Goal: Find contact information: Find contact information

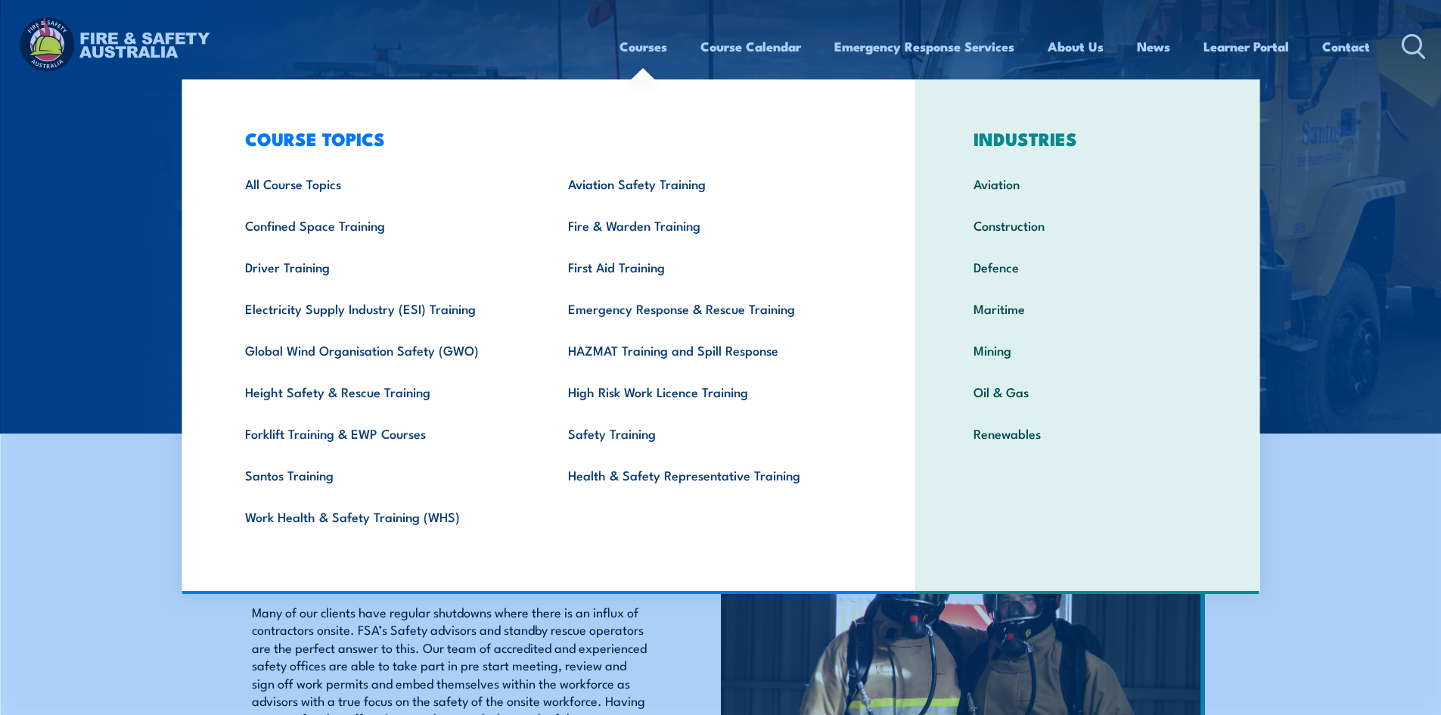
click at [1340, 548] on section "DEPENDABLE ON-SITE RESPONSE FOR CRITICAL OPERATIONS Many of our clients have re…" at bounding box center [720, 673] width 1441 height 349
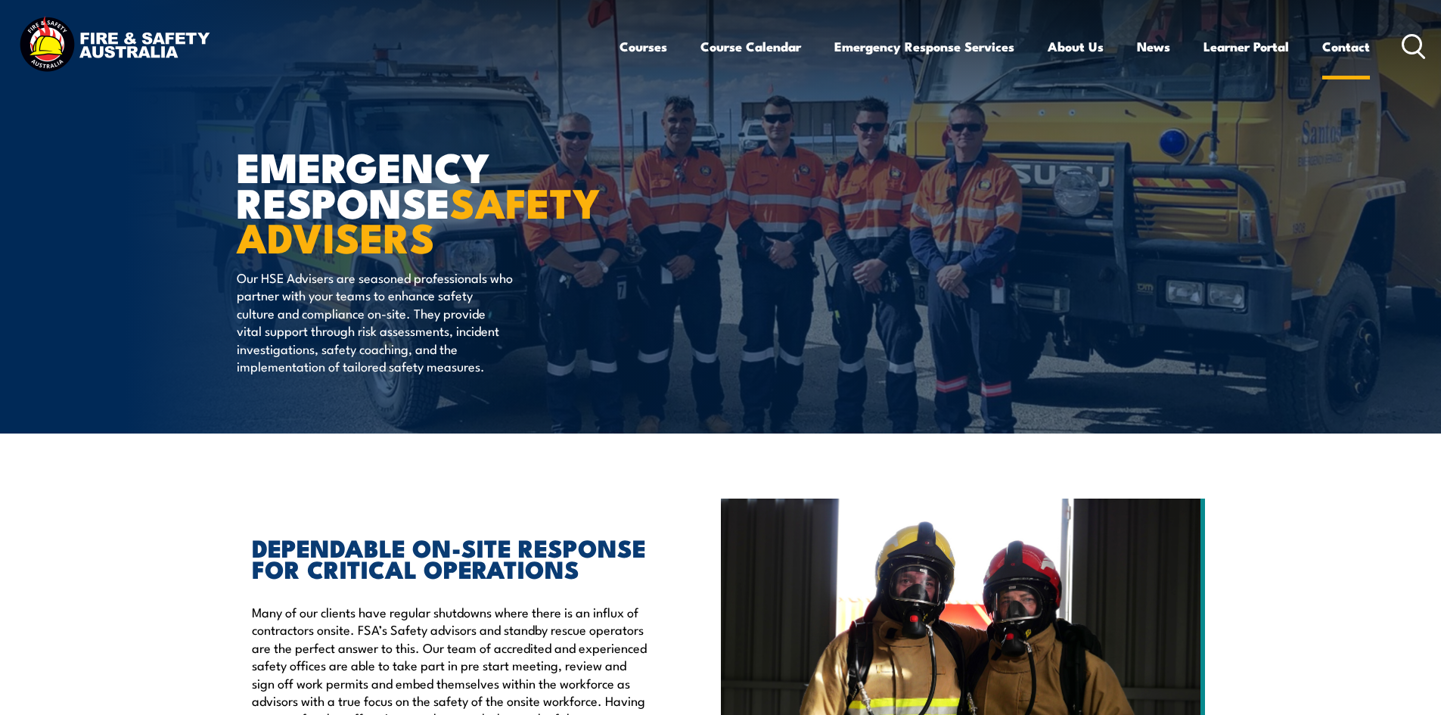
click at [1336, 45] on link "Contact" at bounding box center [1346, 46] width 48 height 40
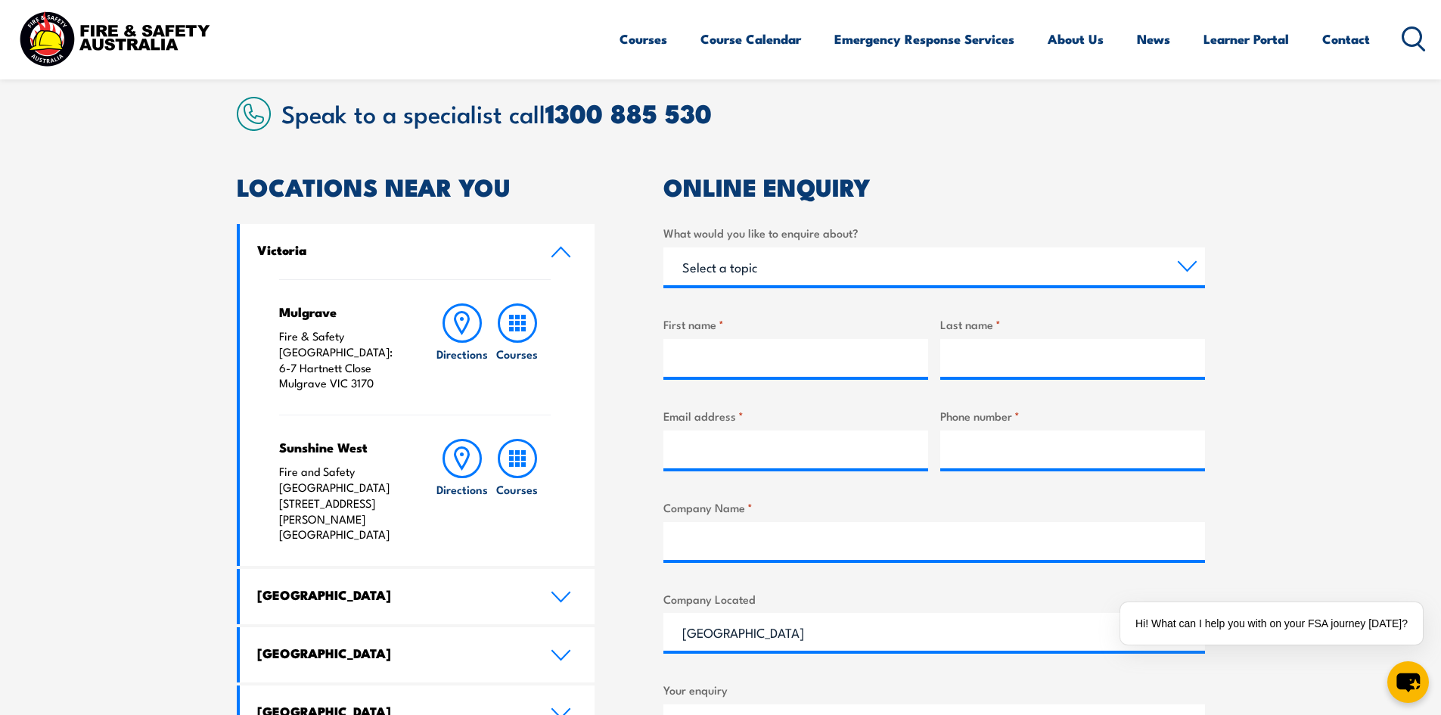
scroll to position [681, 0]
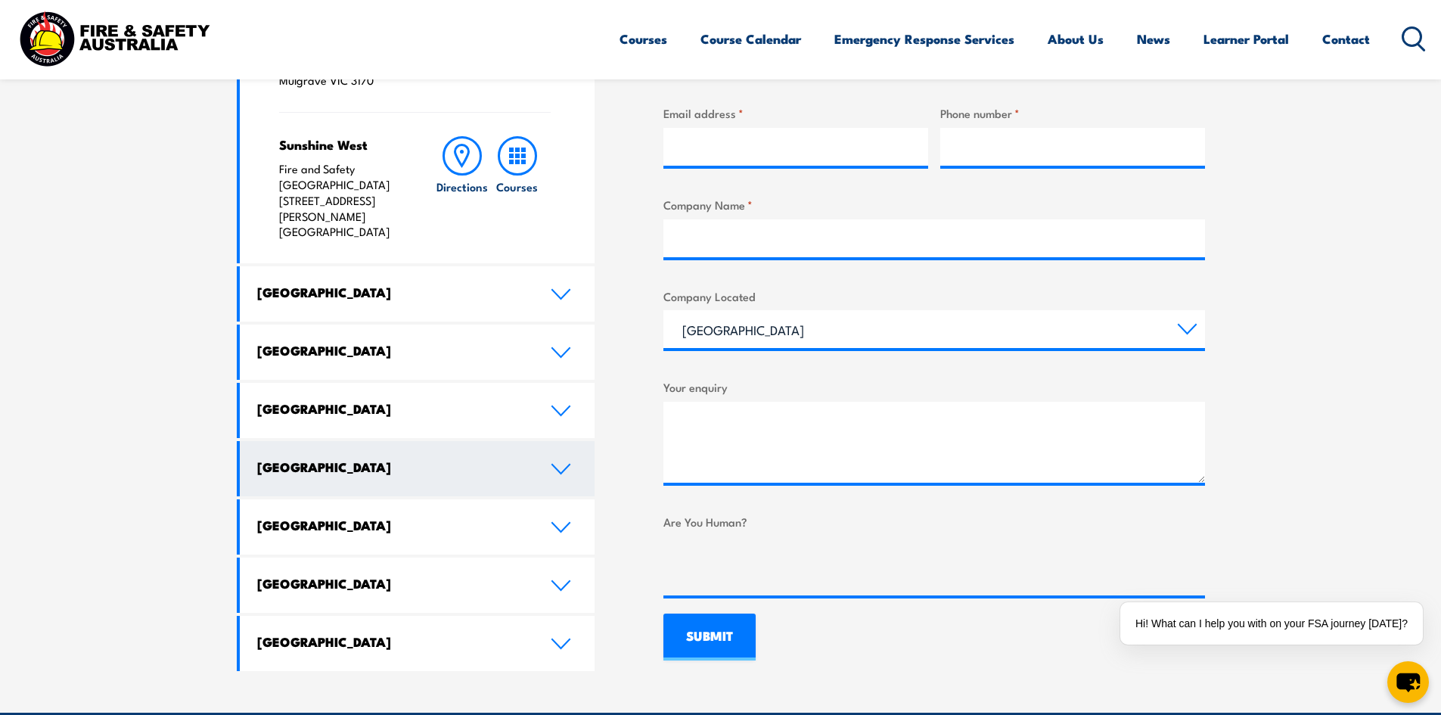
click at [562, 441] on link "[GEOGRAPHIC_DATA]" at bounding box center [418, 468] width 356 height 55
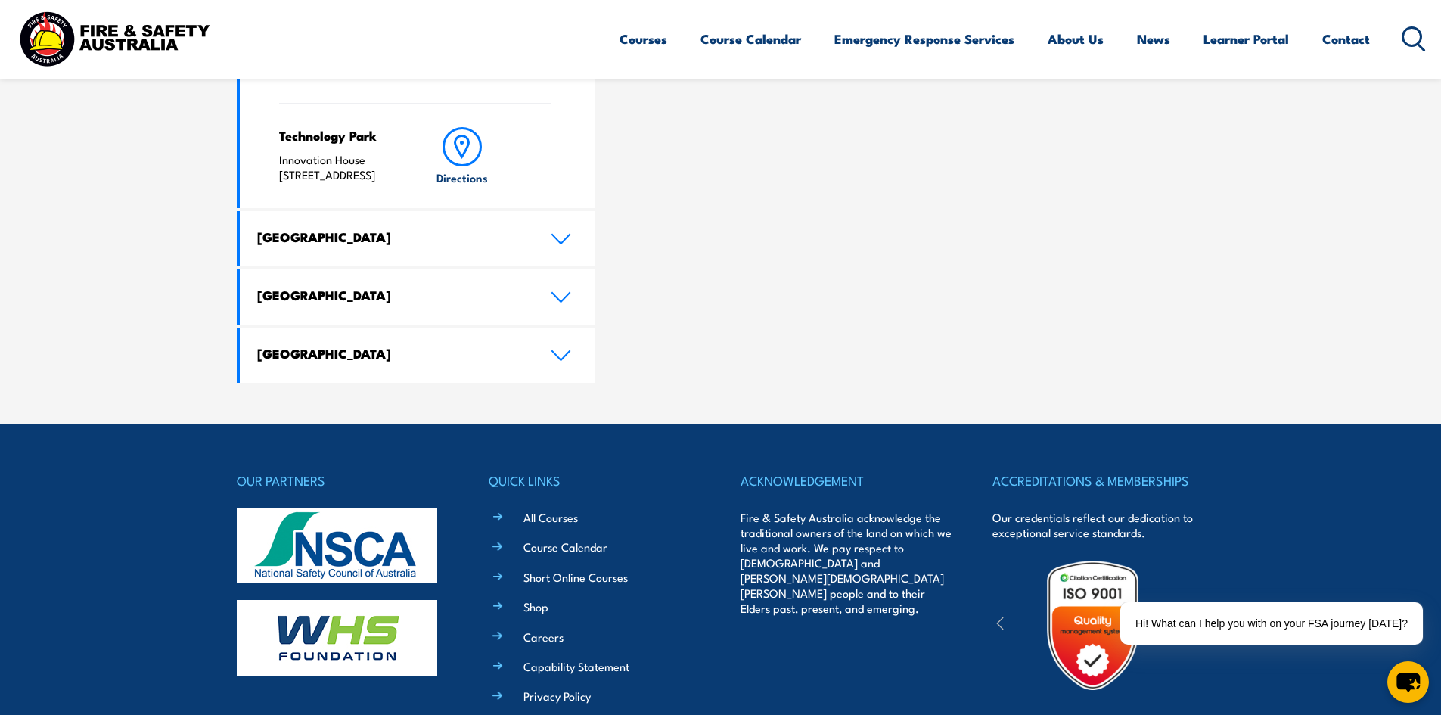
scroll to position [1059, 0]
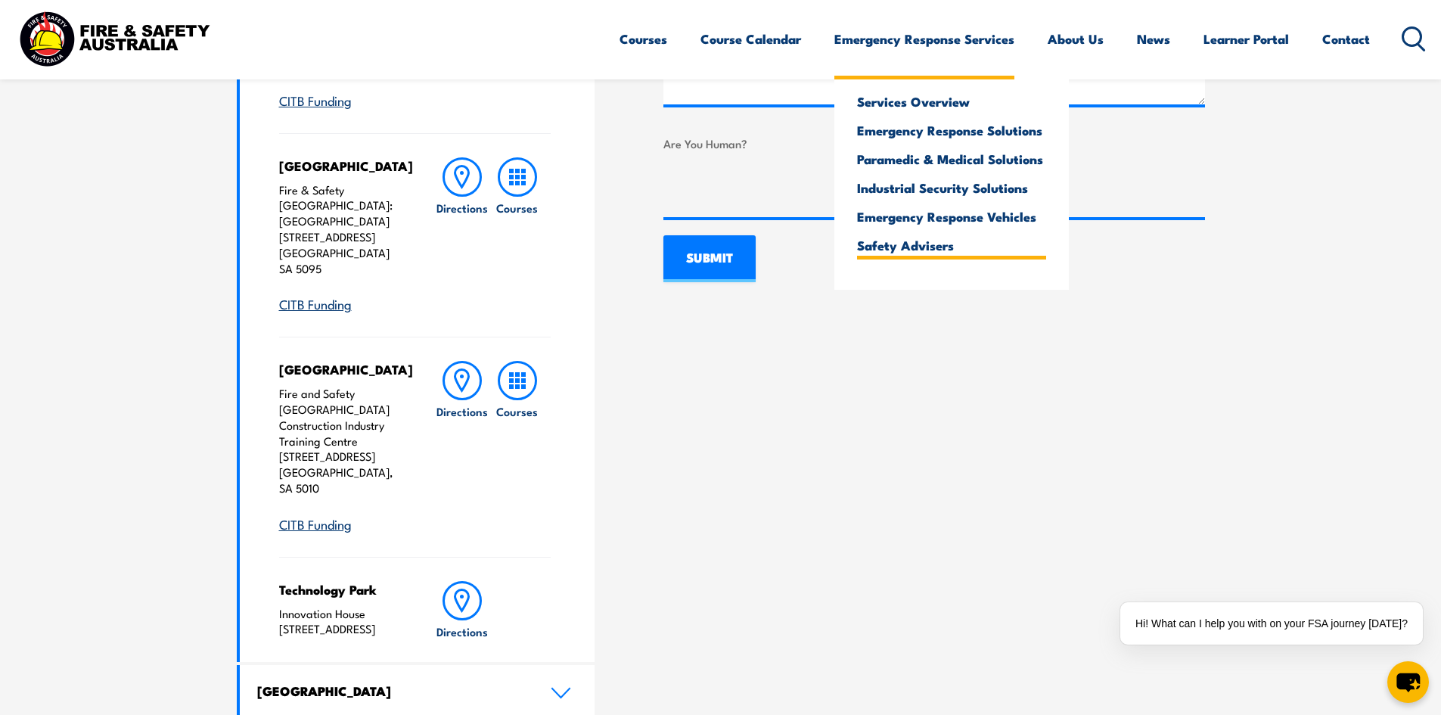
click at [913, 244] on link "Safety Advisers" at bounding box center [951, 245] width 189 height 14
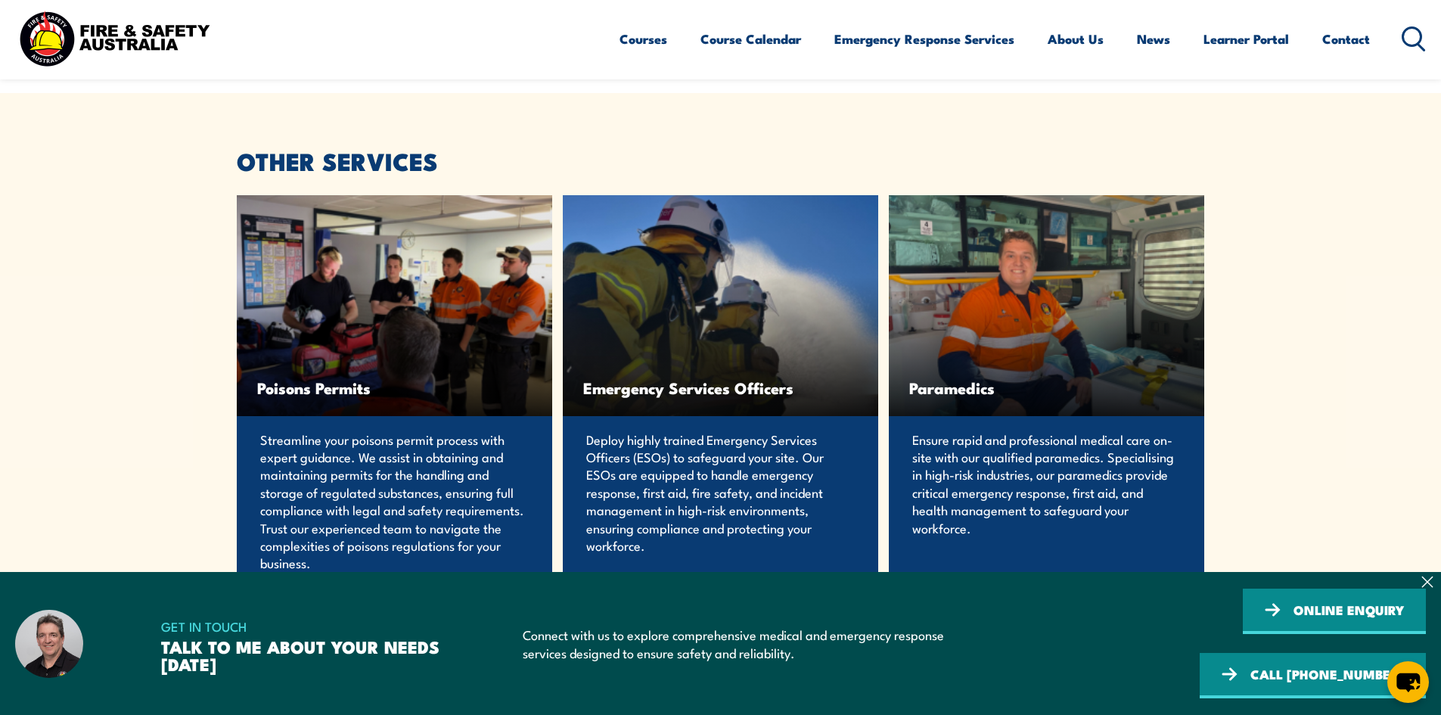
scroll to position [3251, 0]
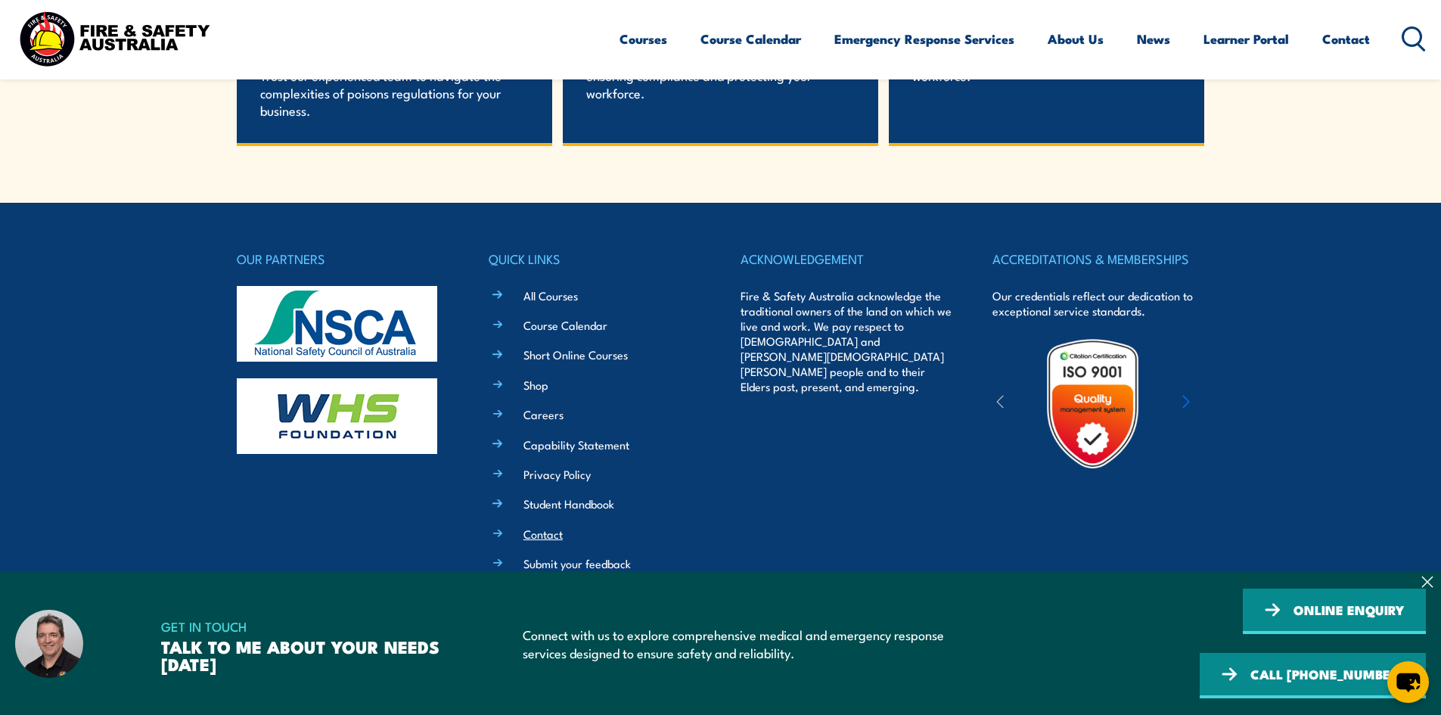
click at [548, 531] on link "Contact" at bounding box center [542, 534] width 39 height 16
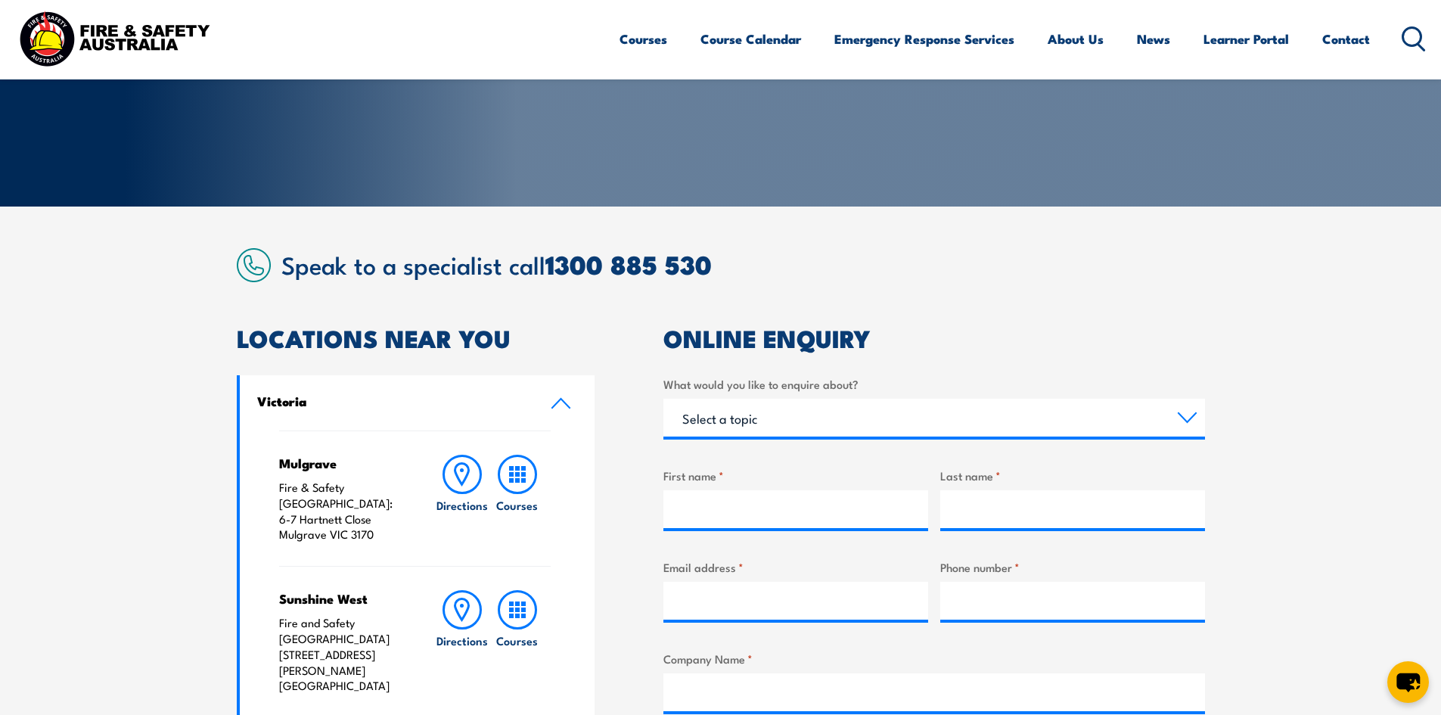
scroll to position [530, 0]
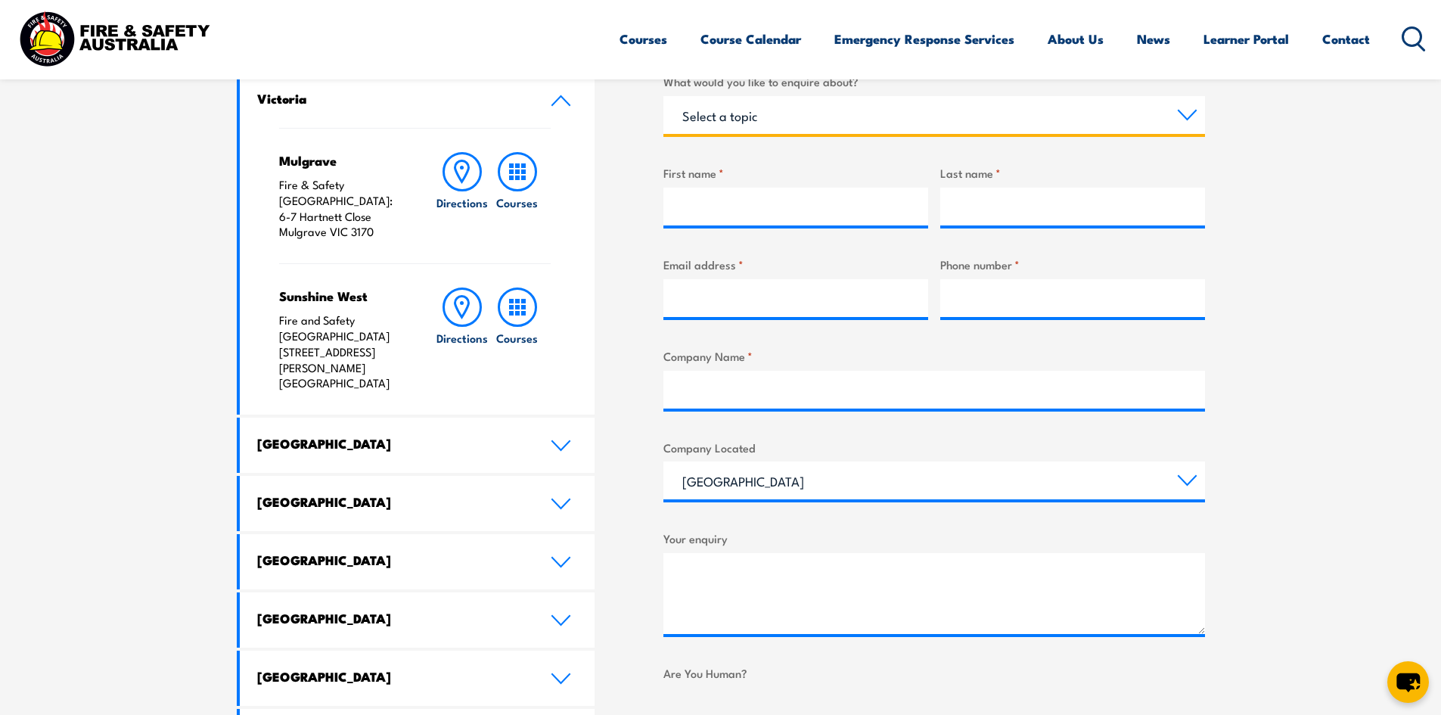
click at [958, 130] on select "Select a topic Training Emergency Response Services General Enquiry" at bounding box center [934, 115] width 542 height 38
select select "General Enquiry"
click at [663, 96] on select "Select a topic Training Emergency Response Services General Enquiry" at bounding box center [934, 115] width 542 height 38
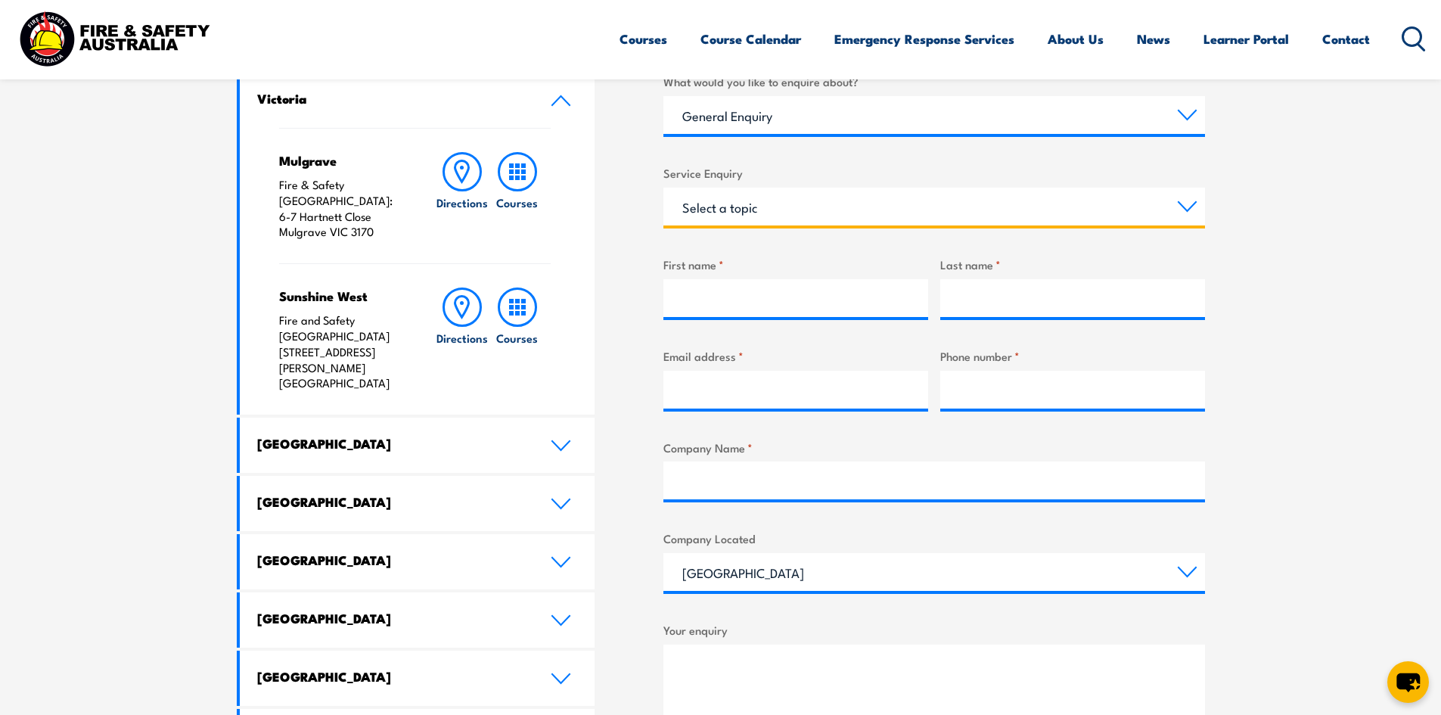
click at [1156, 213] on select "Select a topic Assistance in completing an online enrolment booking Request a c…" at bounding box center [934, 207] width 542 height 38
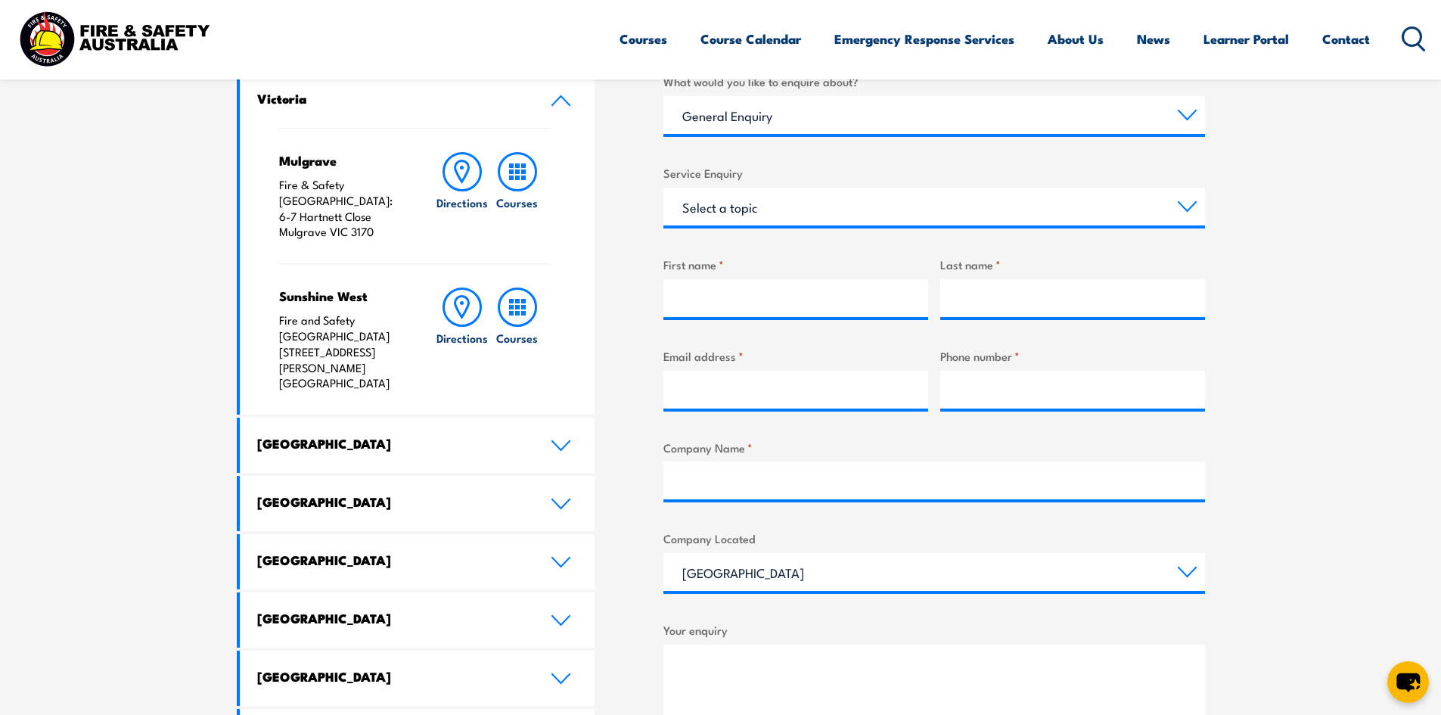
click at [1273, 209] on section "Speak to a specialist call [PHONE_NUMBER] LOCATIONS NEAR [GEOGRAPHIC_DATA] [GEO…" at bounding box center [720, 424] width 1441 height 1041
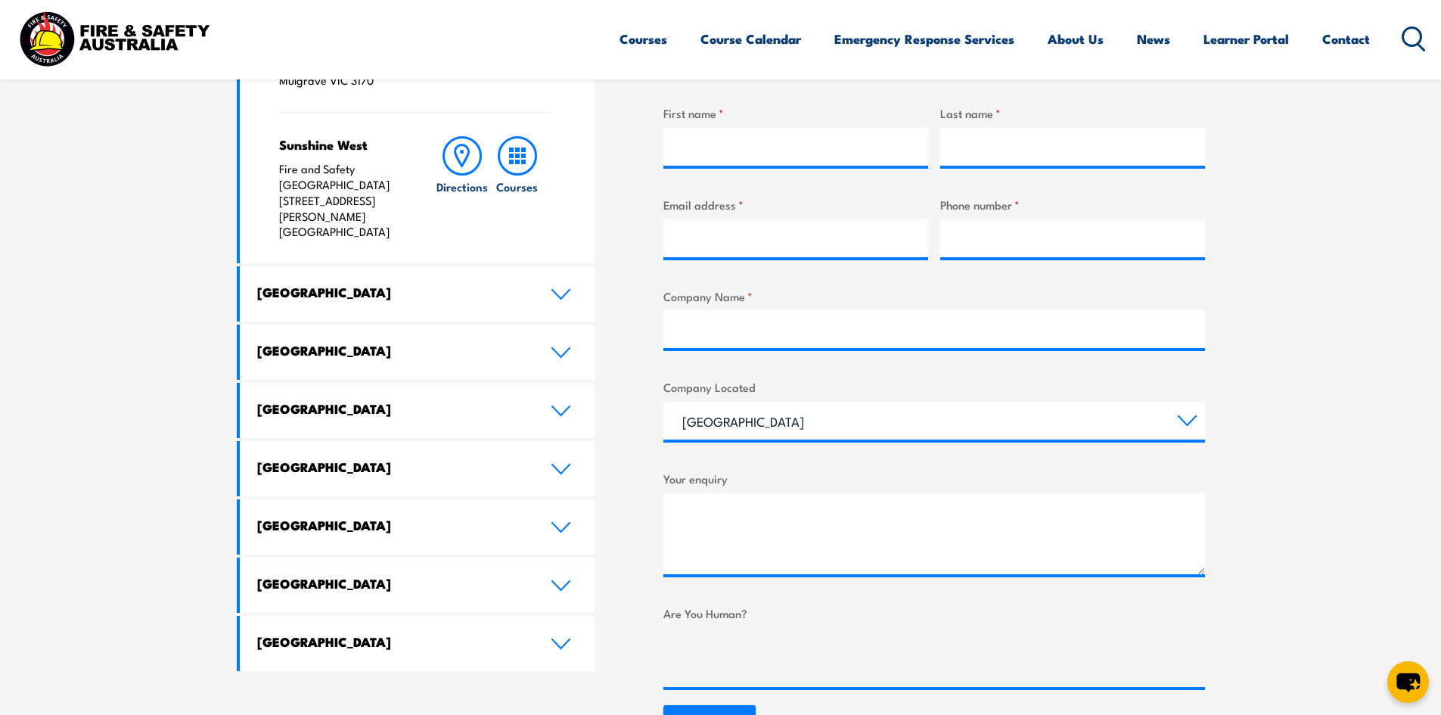
scroll to position [908, 0]
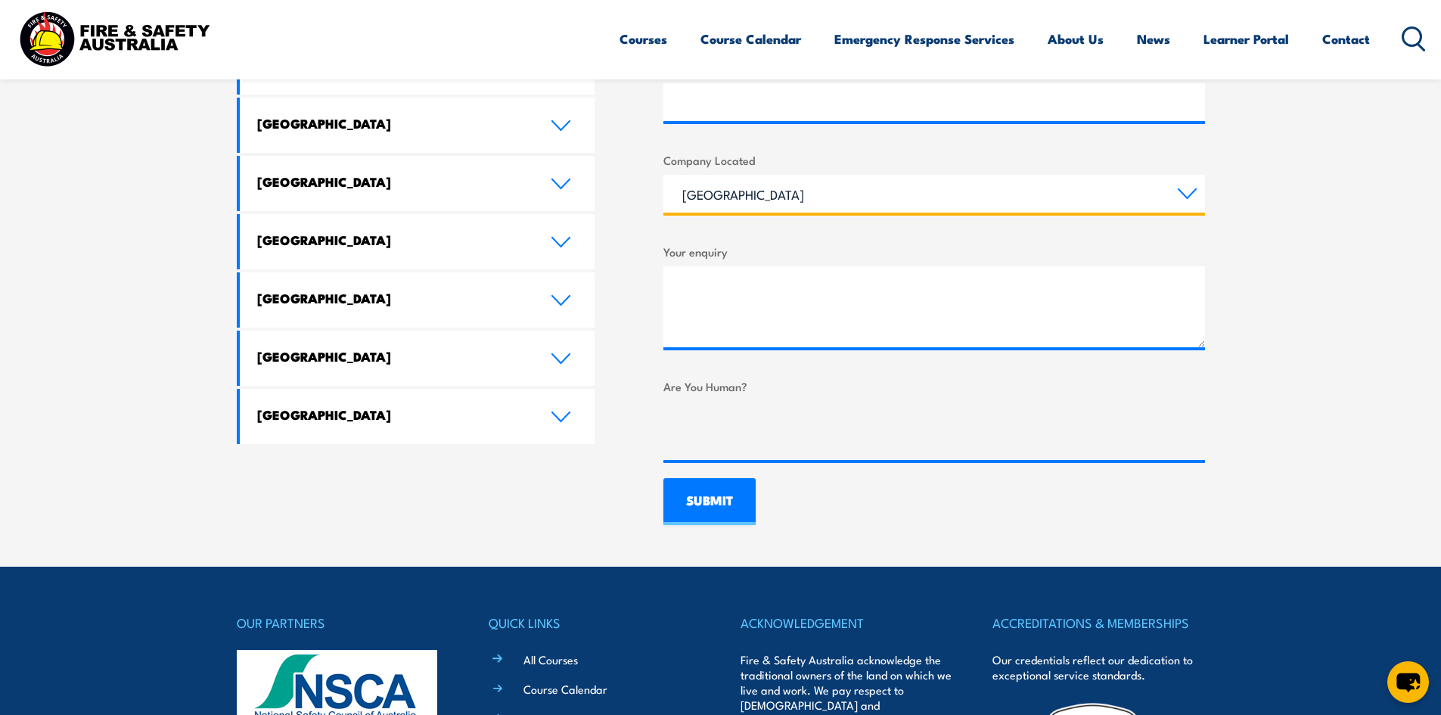
click at [935, 207] on select "Queensland New South Wales Australian Capital Territory Victoria South Australi…" at bounding box center [934, 194] width 542 height 38
select select "South Australia"
click at [663, 175] on select "Queensland New South Wales Australian Capital Territory Victoria South Australi…" at bounding box center [934, 194] width 542 height 38
click at [1300, 264] on section "Speak to a specialist call 1300 885 530 LOCATIONS NEAR YOU Victoria Mulgrave Fi…" at bounding box center [720, 46] width 1441 height 1041
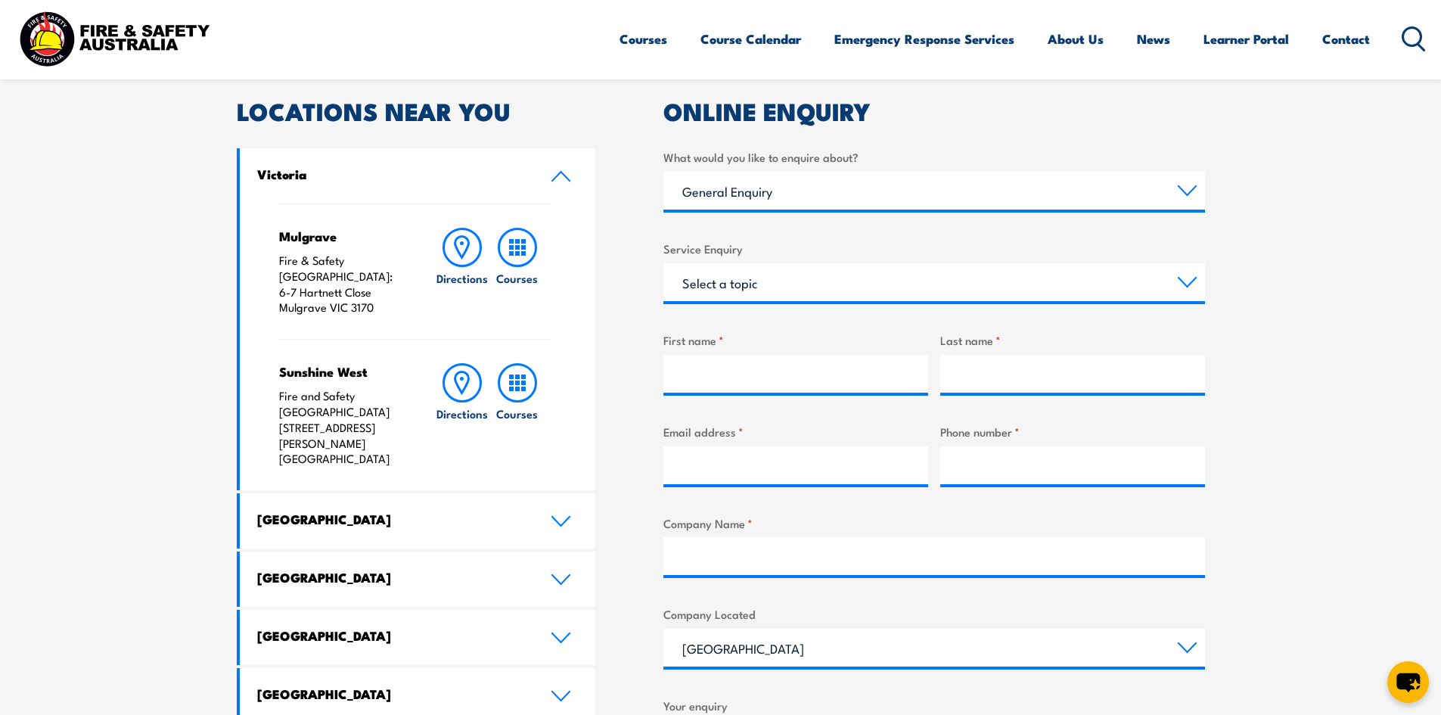
scroll to position [378, 0]
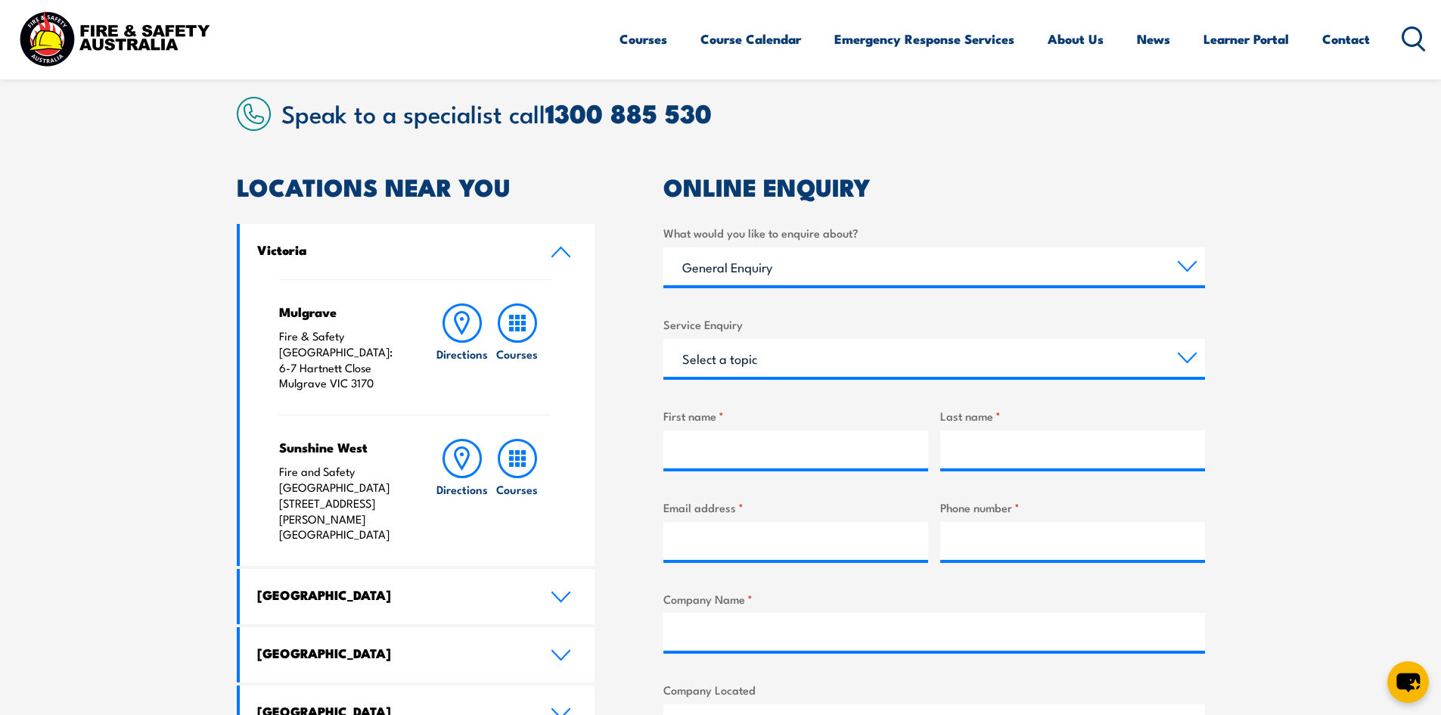
click at [578, 255] on link "Victoria" at bounding box center [418, 251] width 356 height 55
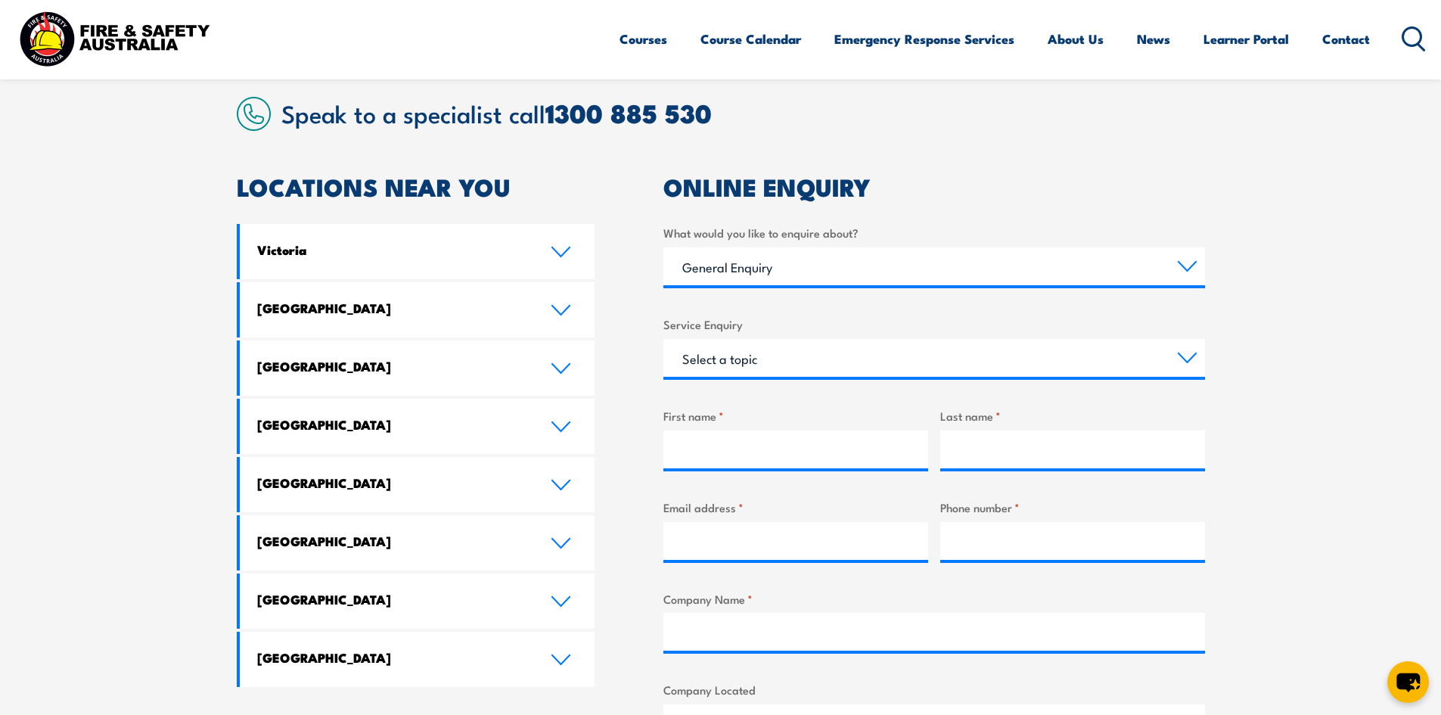
scroll to position [76, 0]
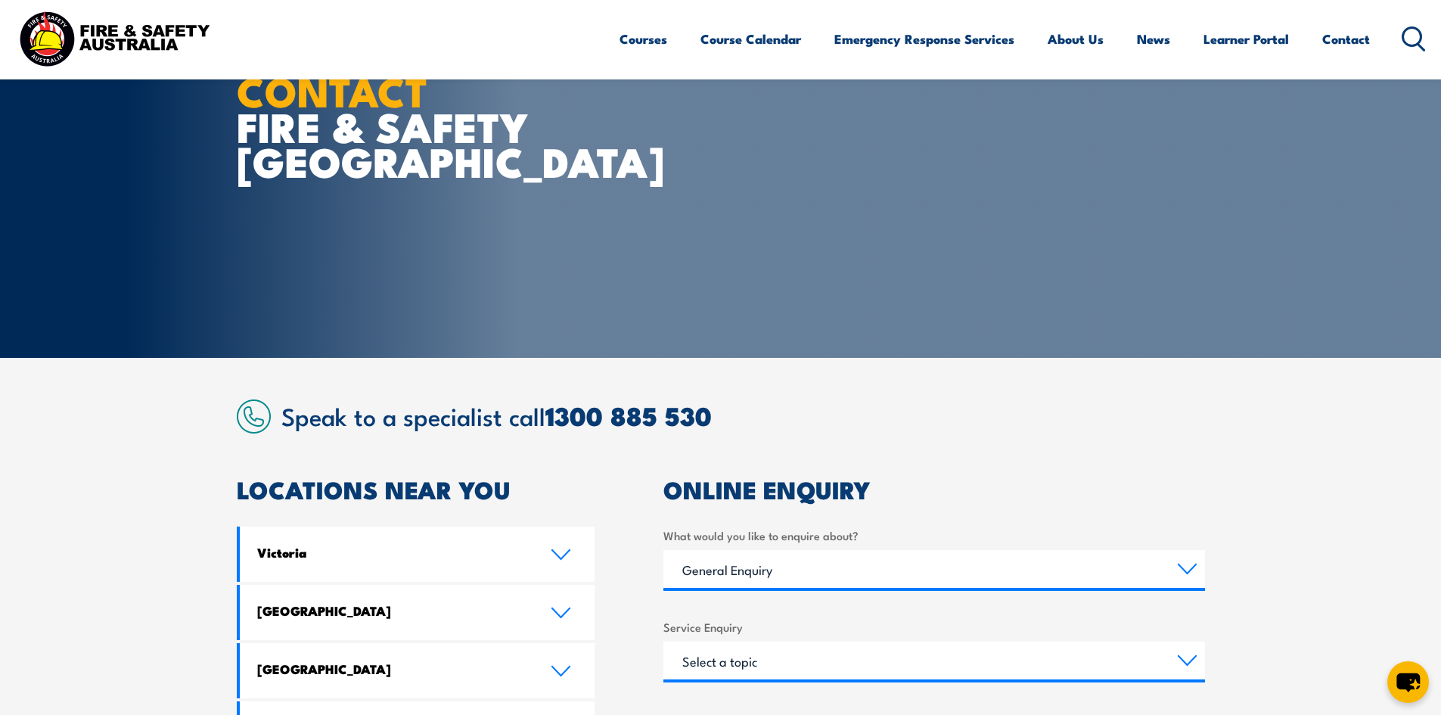
click at [752, 417] on h2 "Speak to a specialist call 1300 885 530" at bounding box center [743, 415] width 924 height 27
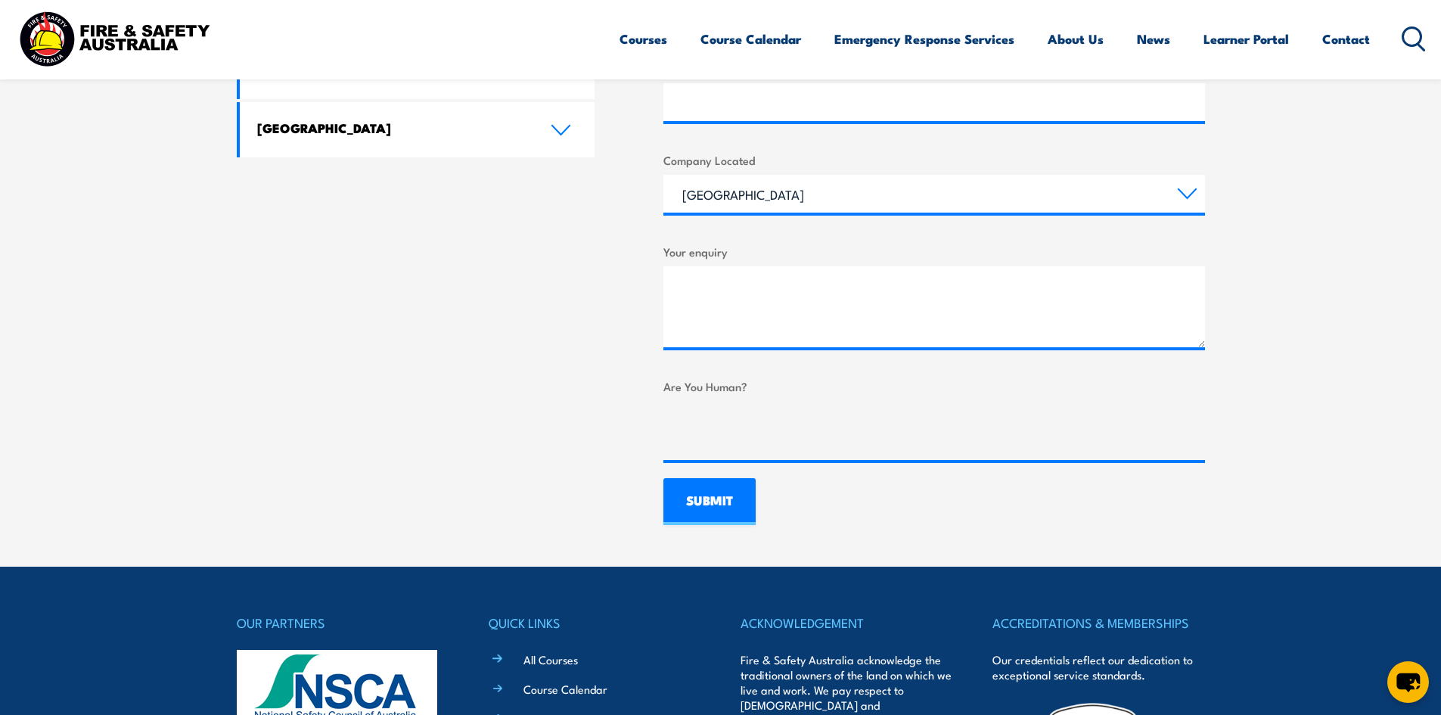
scroll to position [1272, 0]
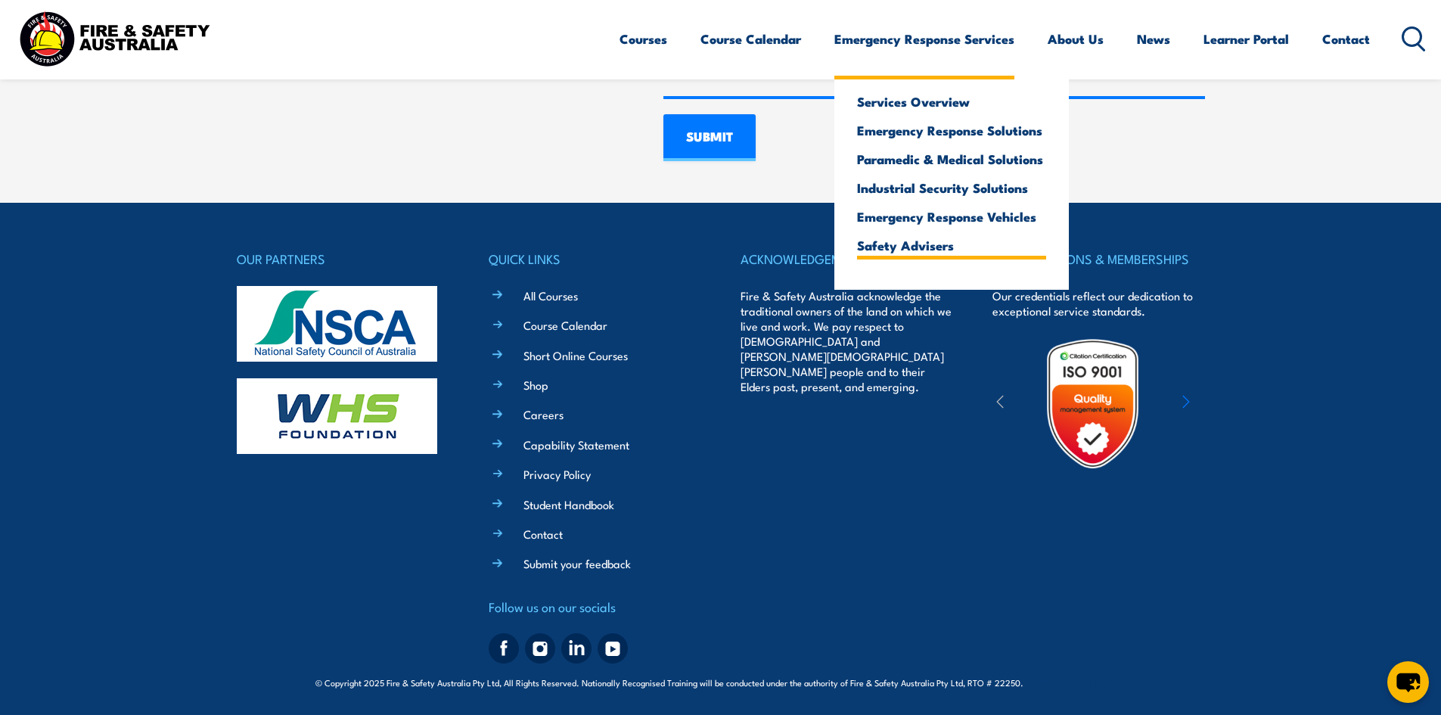
click at [904, 242] on link "Safety Advisers" at bounding box center [951, 245] width 189 height 14
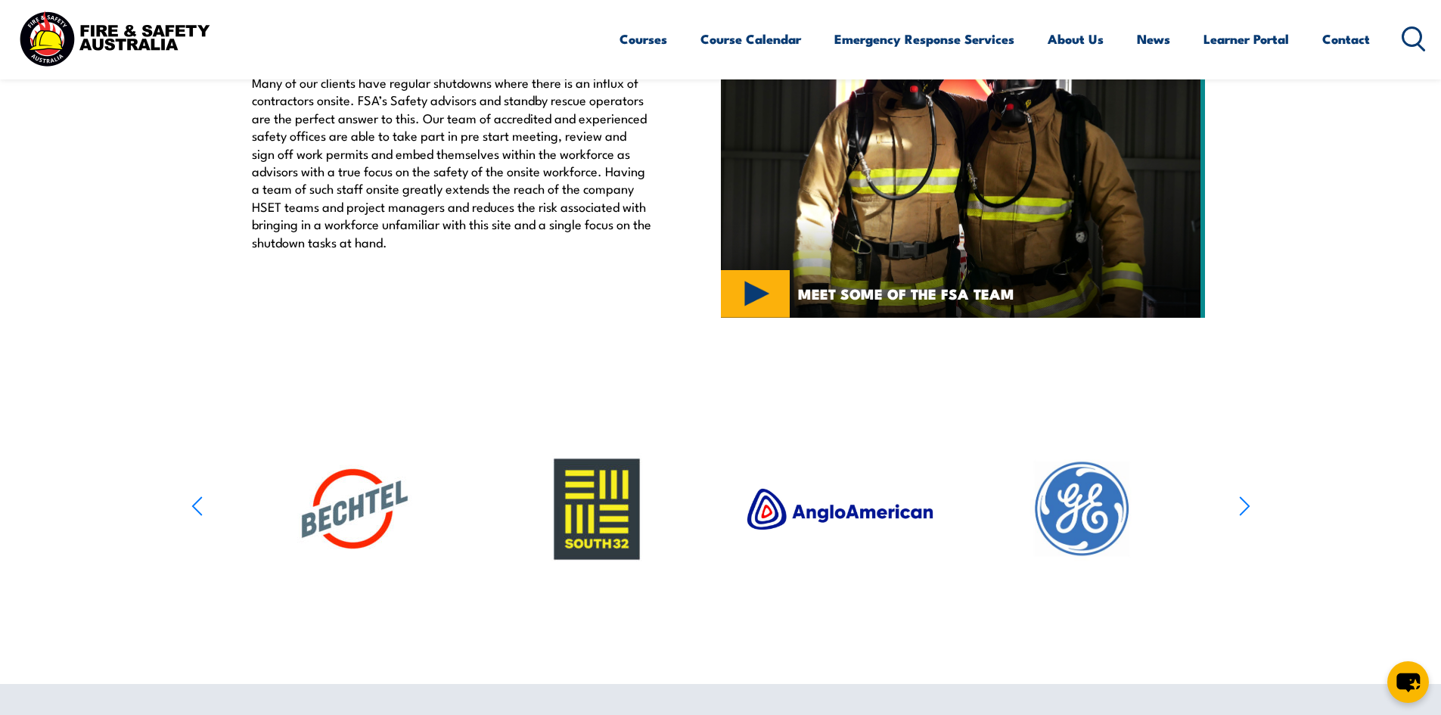
scroll to position [151, 0]
